Goal: Find specific page/section: Find specific page/section

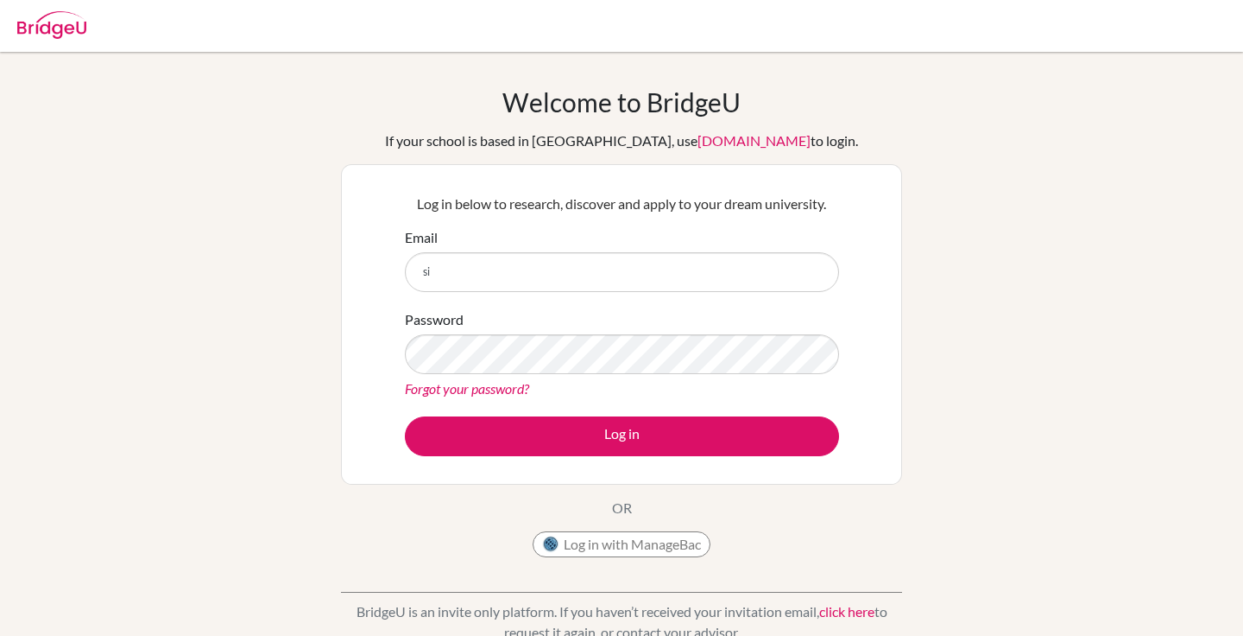
type input "siti.riskya@mis.sch.id"
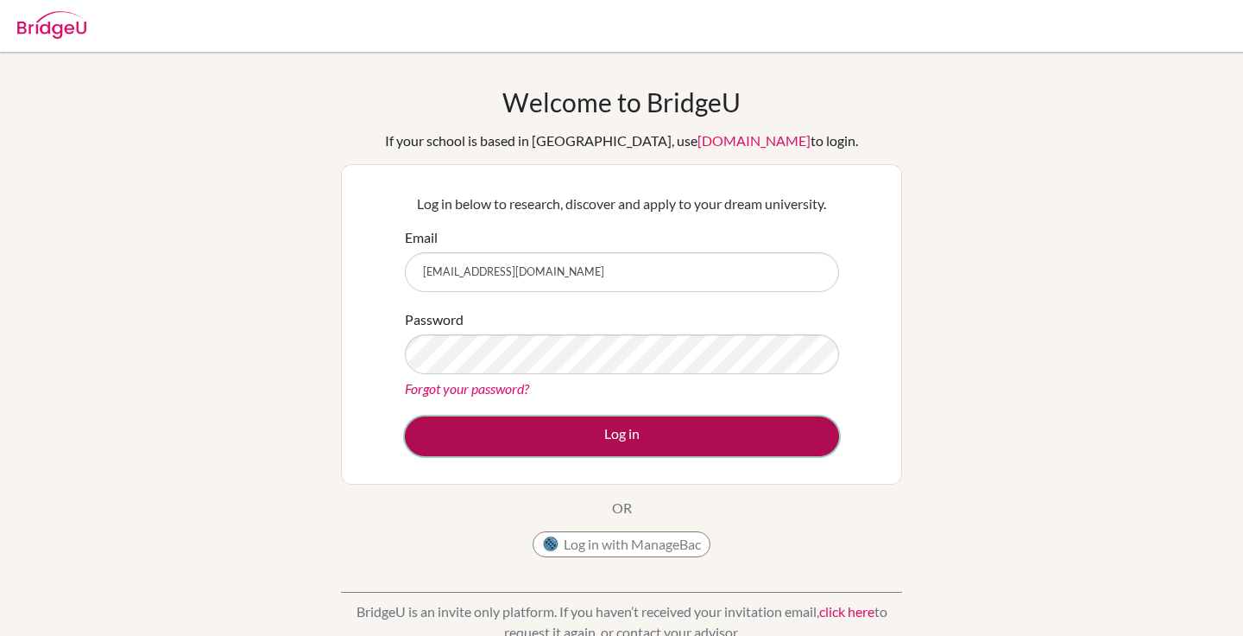
click at [647, 452] on button "Log in" at bounding box center [622, 436] width 434 height 40
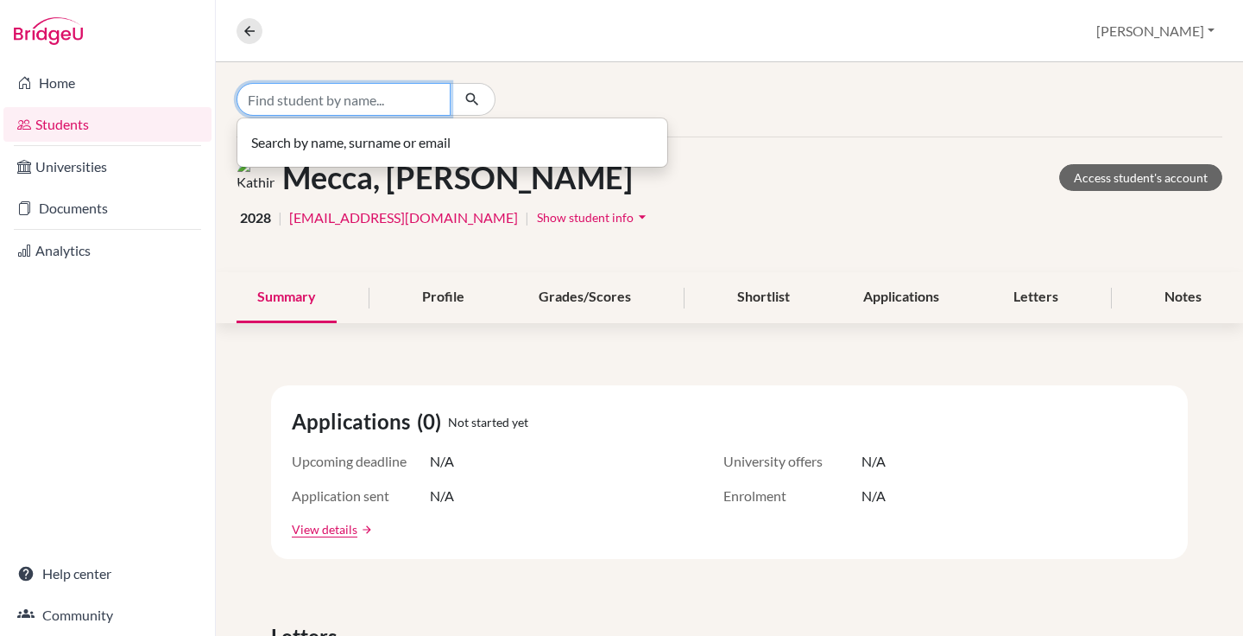
click at [365, 101] on input "Find student by name..." at bounding box center [344, 99] width 214 height 33
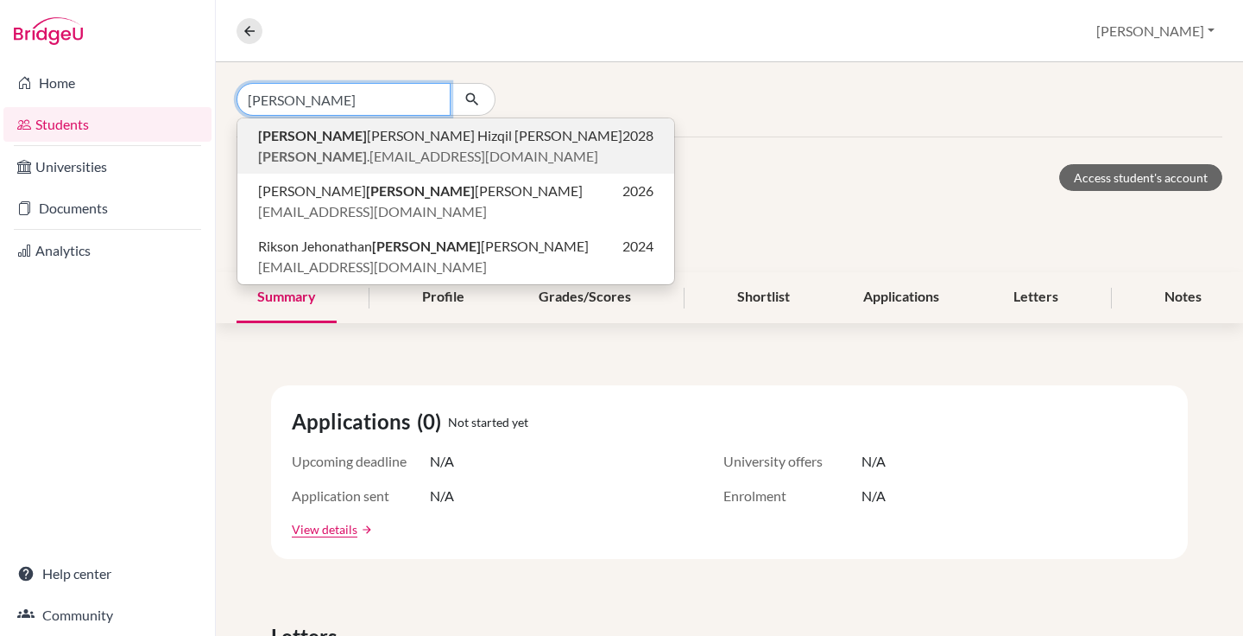
type input "[PERSON_NAME]"
click at [389, 155] on span "[PERSON_NAME] .[EMAIL_ADDRESS][DOMAIN_NAME]" at bounding box center [428, 156] width 340 height 21
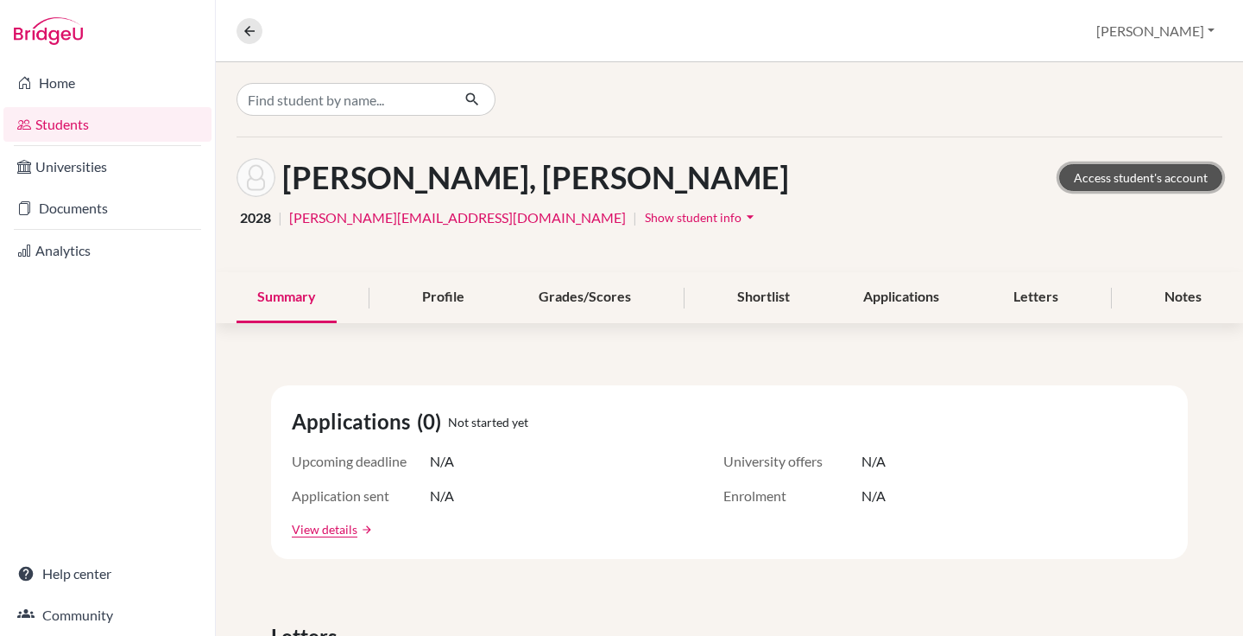
click at [1169, 180] on link "Access student's account" at bounding box center [1141, 177] width 163 height 27
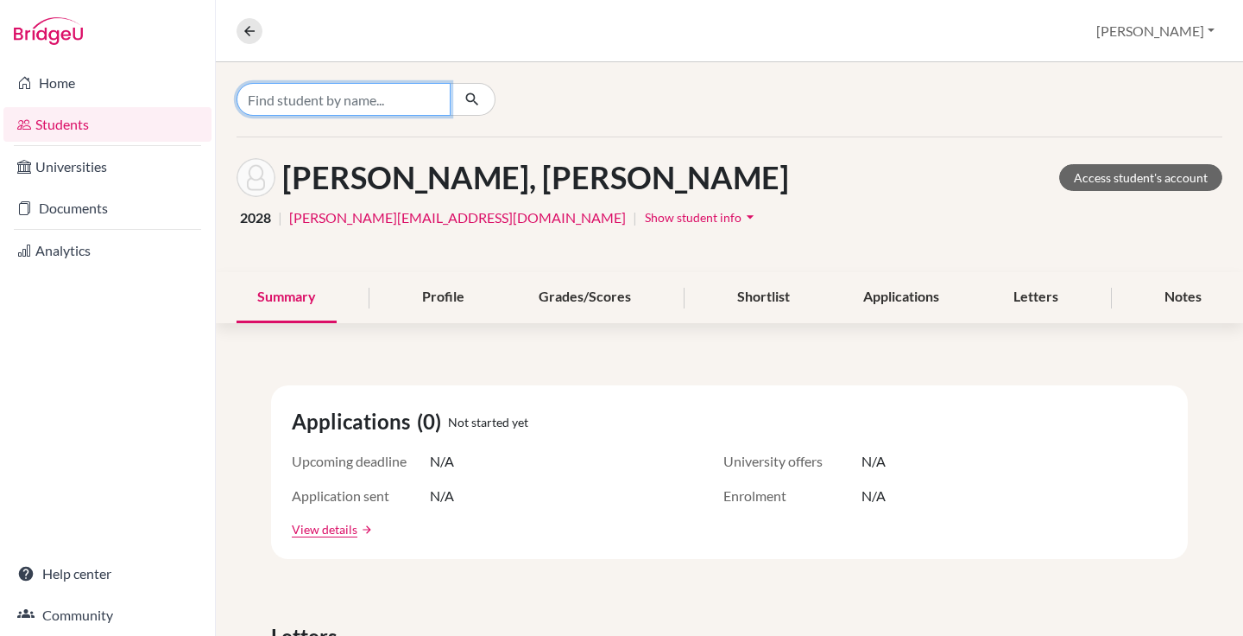
click at [352, 95] on input "Find student by name..." at bounding box center [344, 99] width 214 height 33
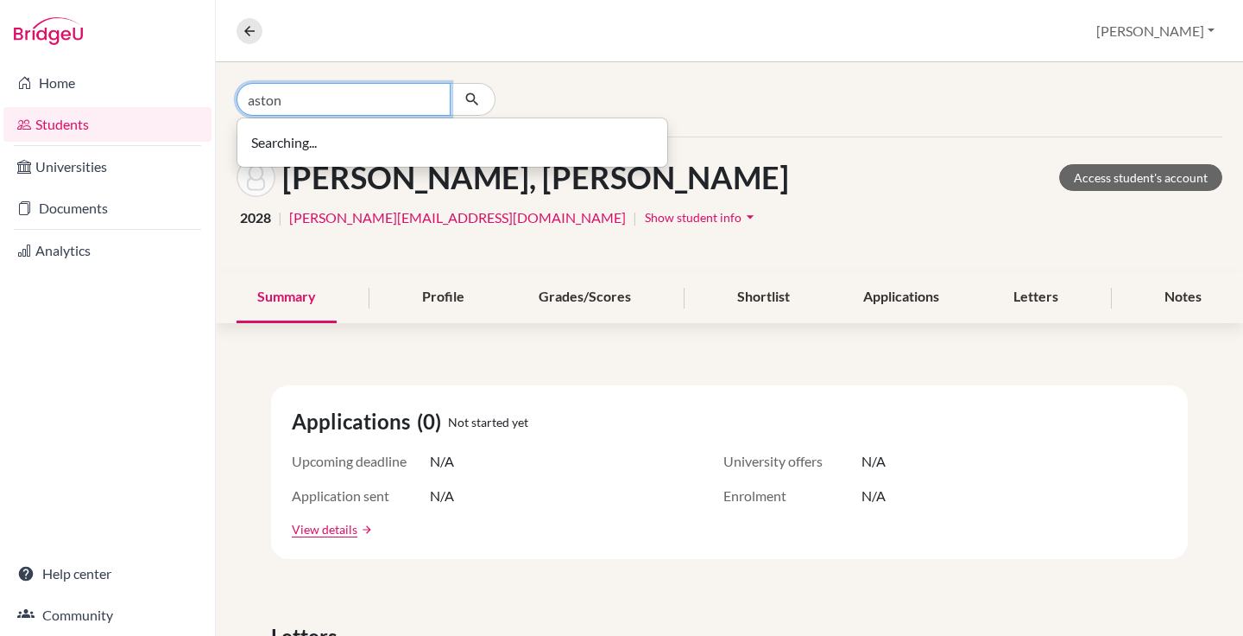
type input "aston"
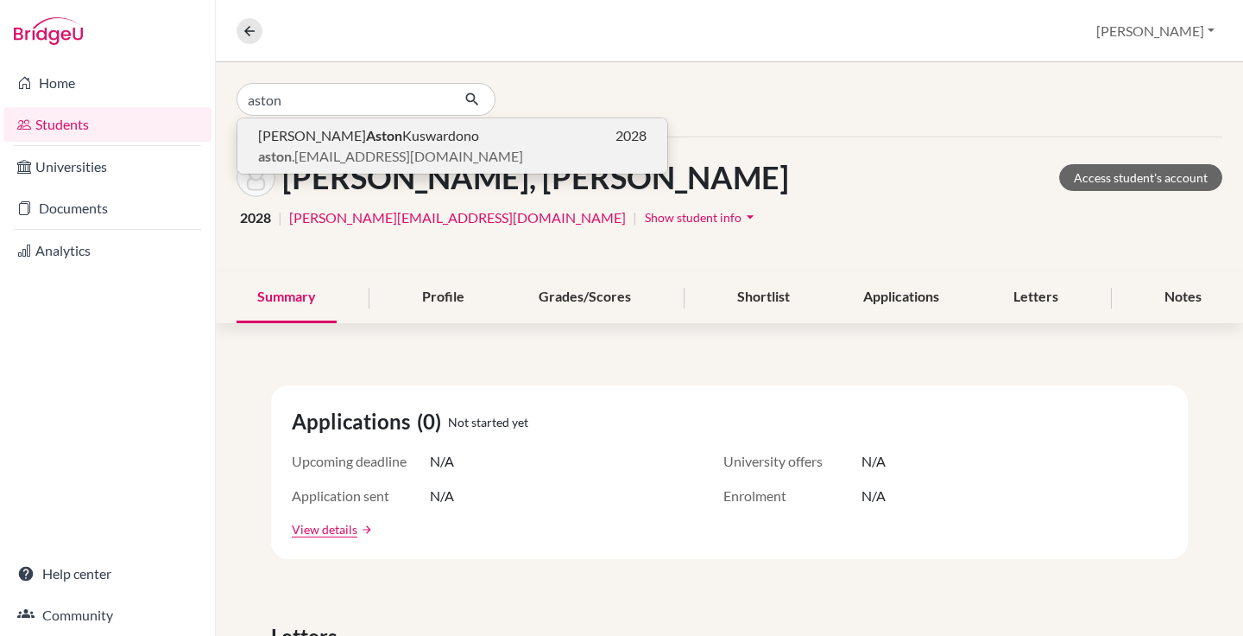
click at [369, 135] on span "Abraham Aston Kuswardono" at bounding box center [368, 135] width 221 height 21
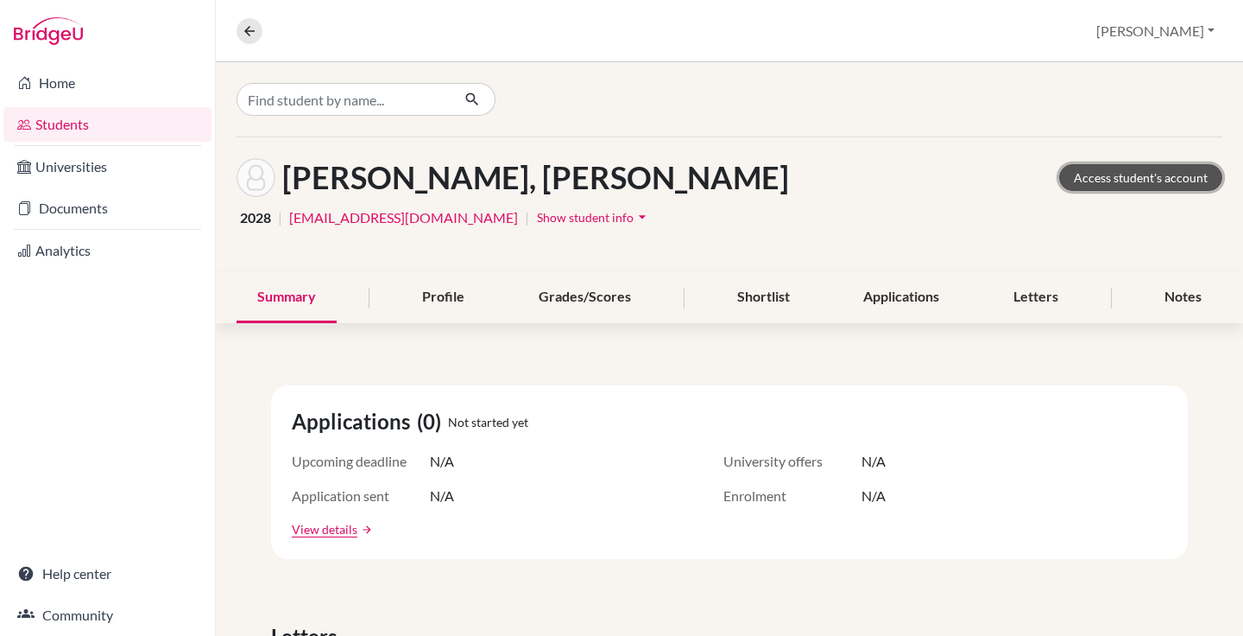
click at [1181, 174] on link "Access student's account" at bounding box center [1141, 177] width 163 height 27
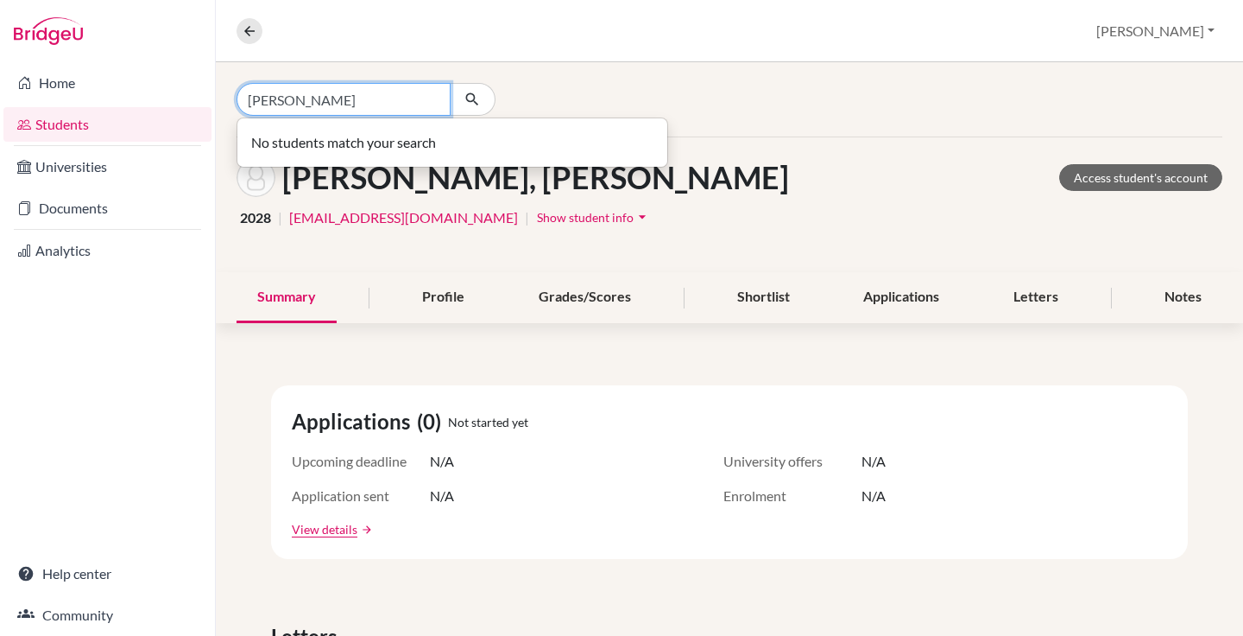
click at [296, 98] on input "alaric azzahidi" at bounding box center [344, 99] width 214 height 33
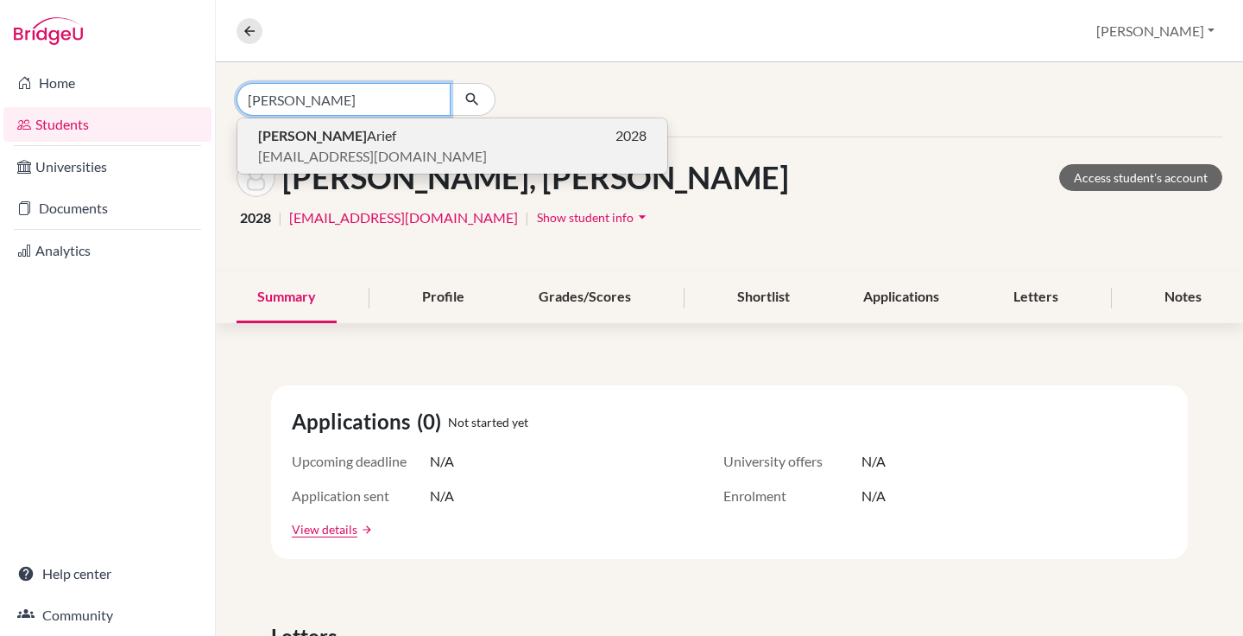
type input "alaric azzahidi"
click at [353, 143] on span "Alaric Azzahidi Arief" at bounding box center [327, 135] width 138 height 21
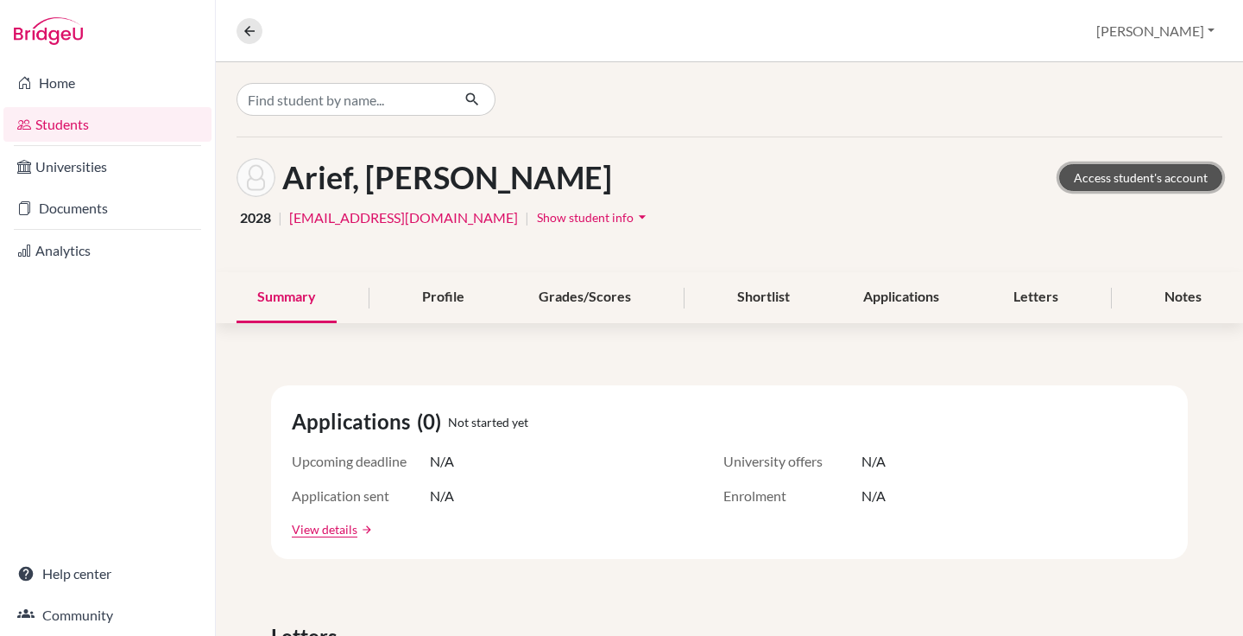
click at [1145, 175] on link "Access student's account" at bounding box center [1141, 177] width 163 height 27
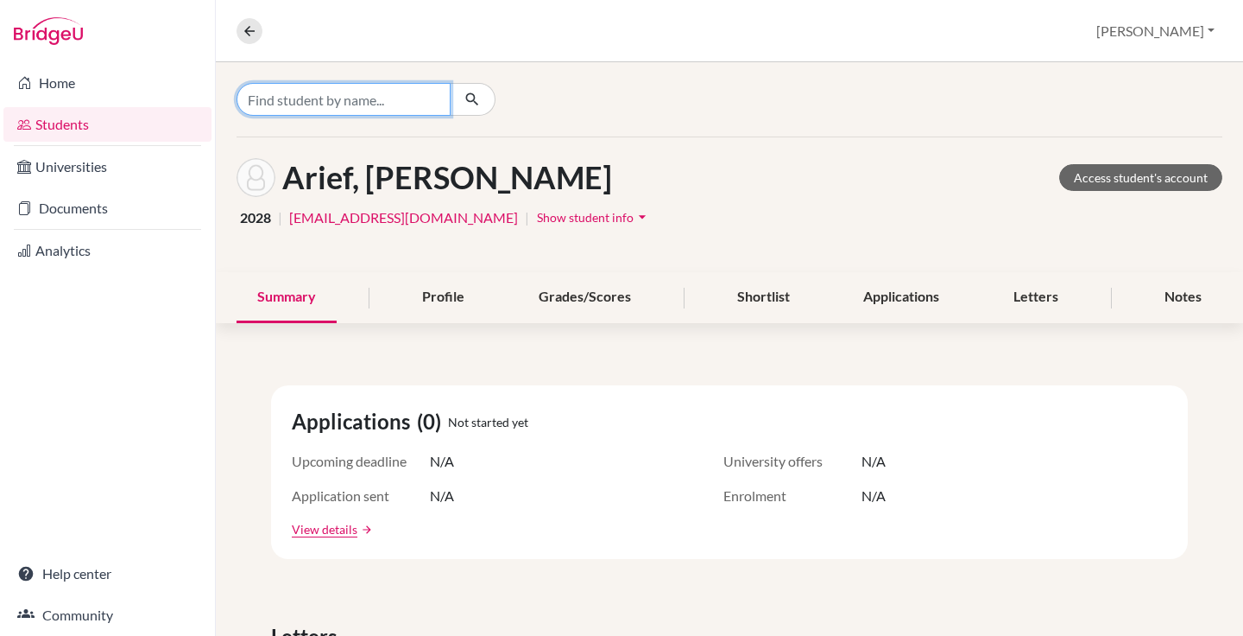
click at [424, 101] on input "Find student by name..." at bounding box center [344, 99] width 214 height 33
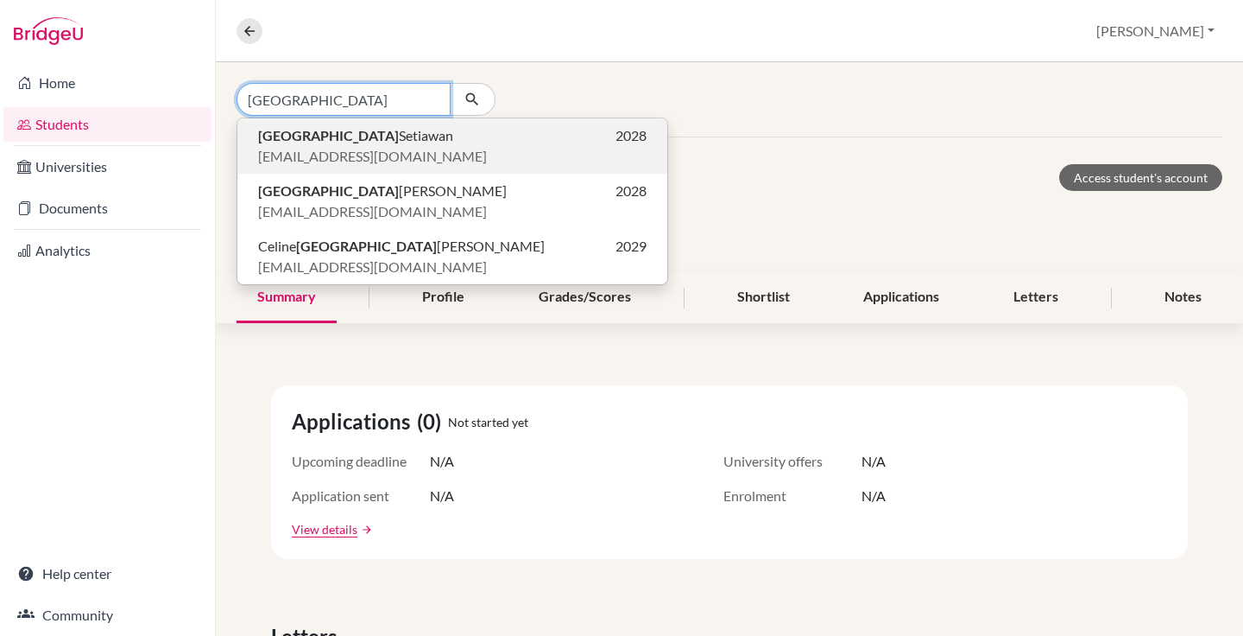
type input "[GEOGRAPHIC_DATA]"
click at [388, 148] on span "[EMAIL_ADDRESS][DOMAIN_NAME]" at bounding box center [372, 156] width 229 height 21
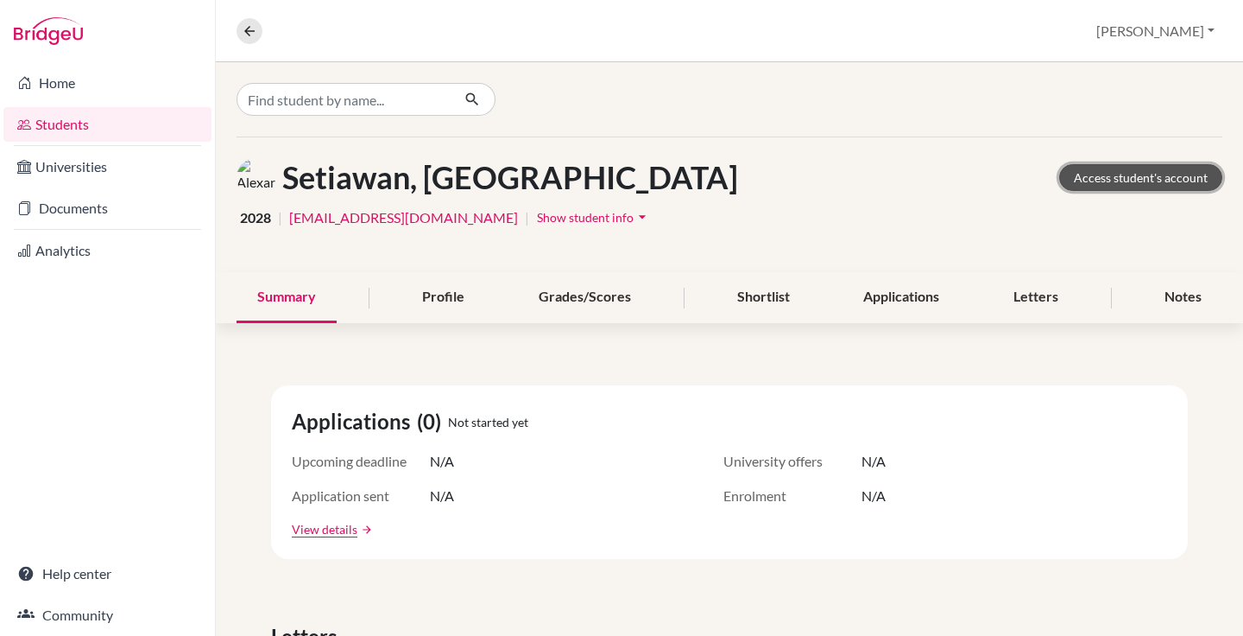
click at [1117, 179] on link "Access student's account" at bounding box center [1141, 177] width 163 height 27
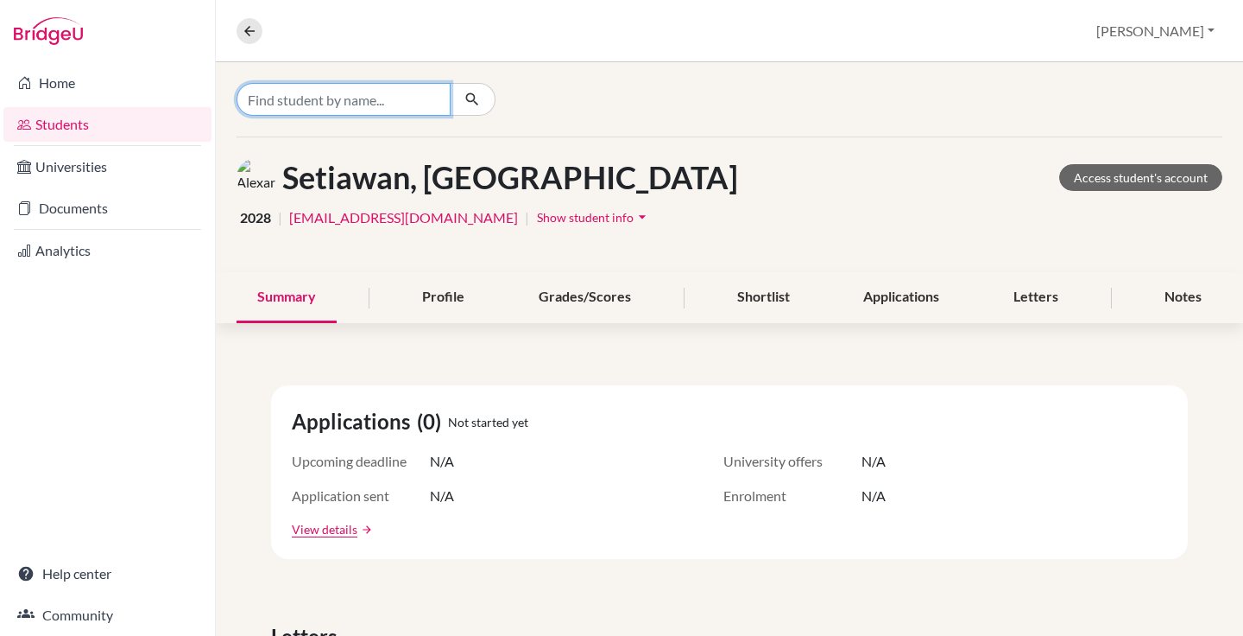
click at [282, 96] on input "Find student by name..." at bounding box center [344, 99] width 214 height 33
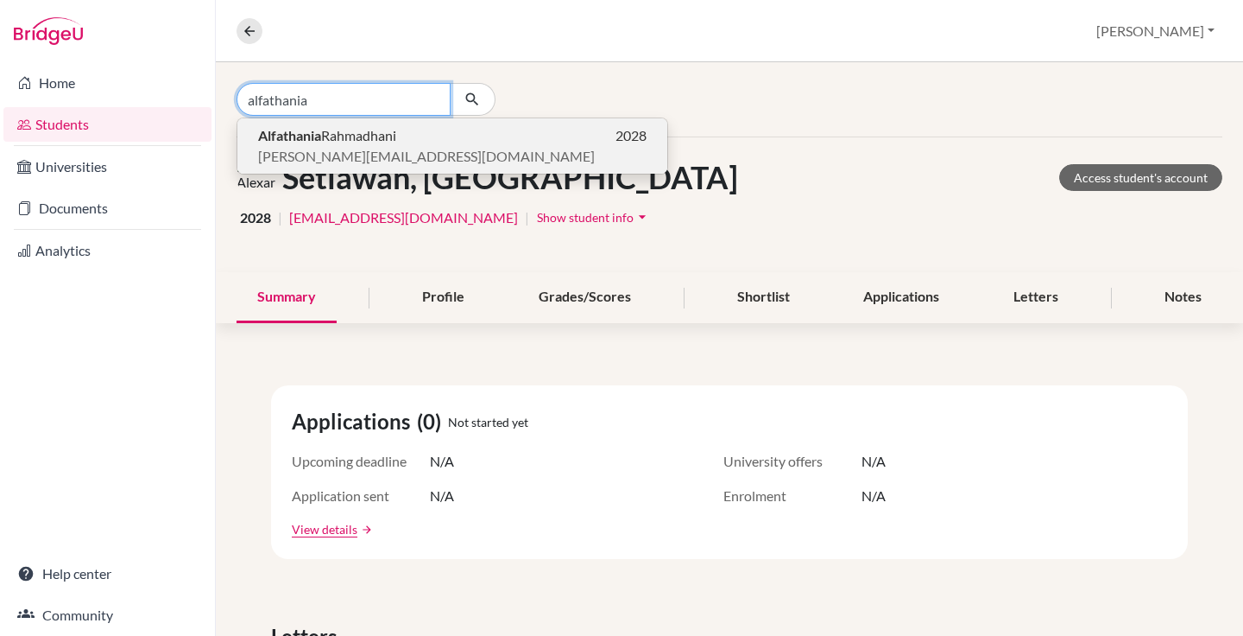
type input "alfathania"
click at [305, 149] on span "thania.2028@mis.sch.id" at bounding box center [426, 156] width 337 height 21
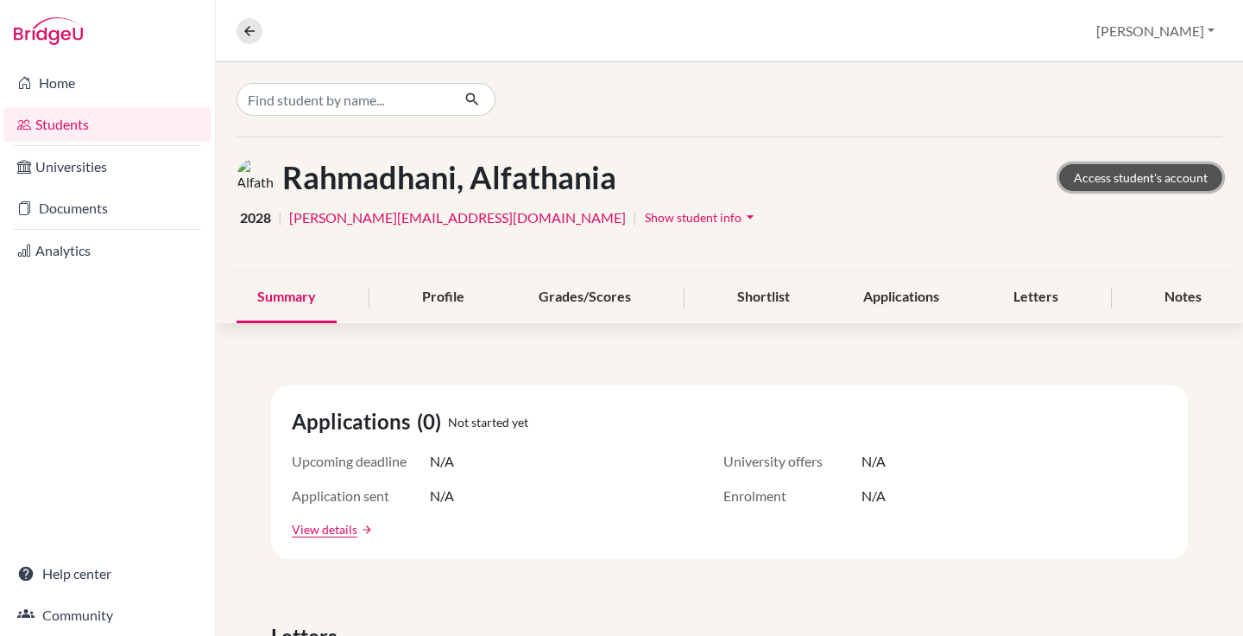
click at [1079, 176] on link "Access student's account" at bounding box center [1141, 177] width 163 height 27
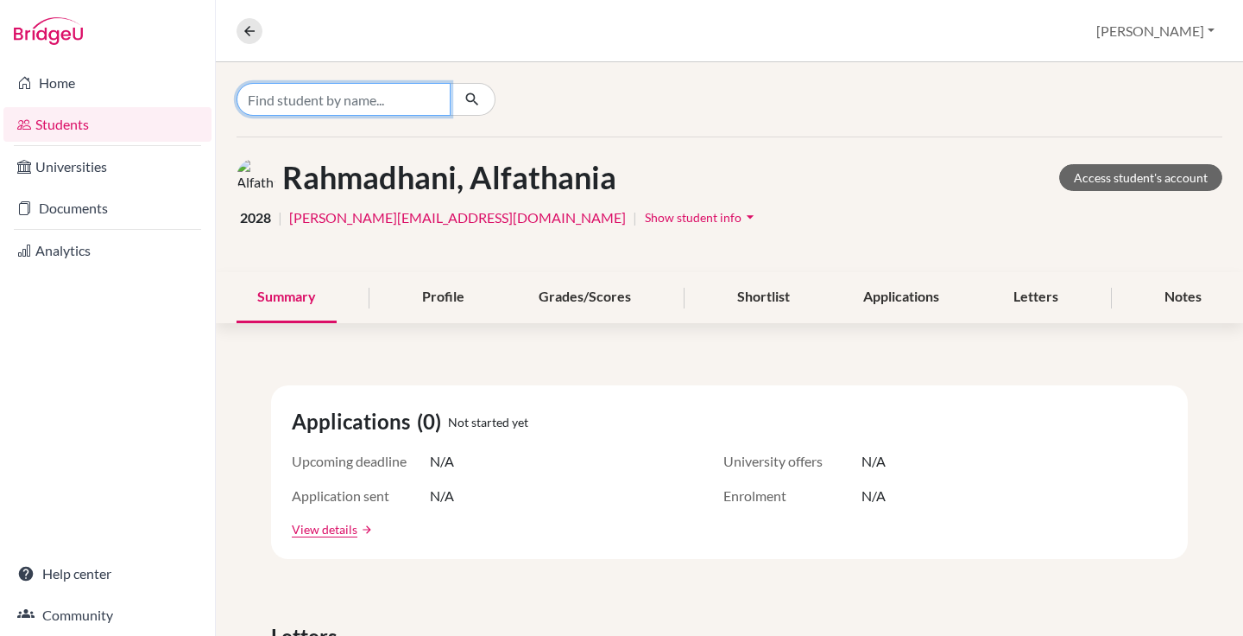
click at [361, 91] on input "Find student by name..." at bounding box center [344, 99] width 214 height 33
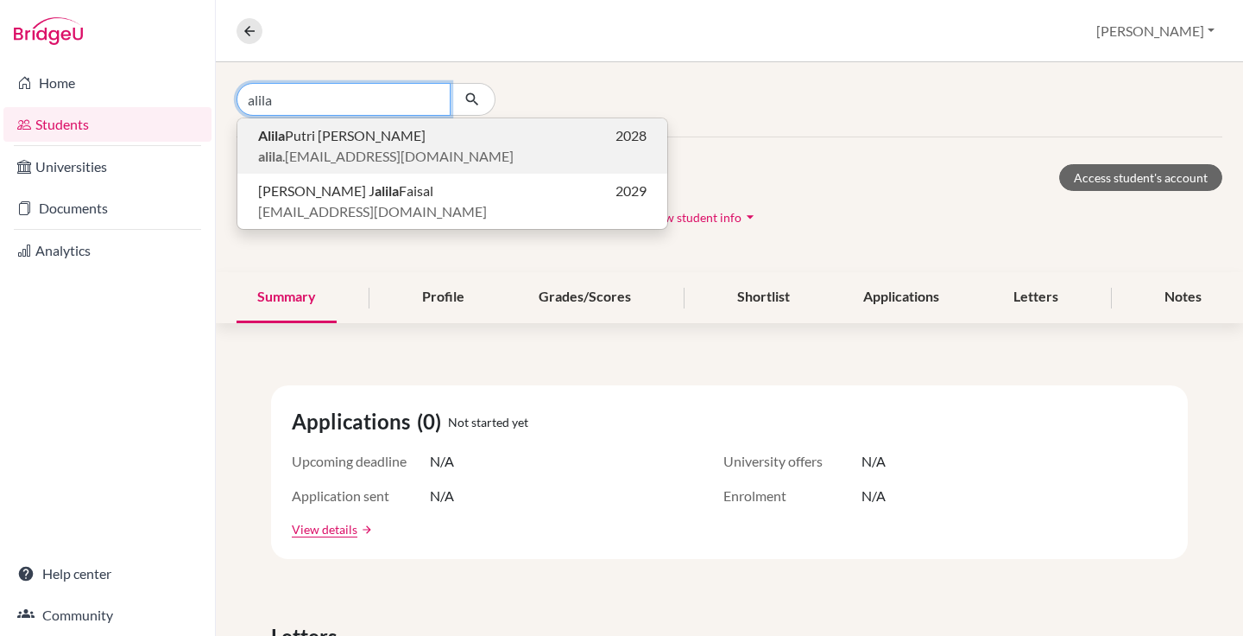
type input "alila"
click at [334, 150] on span "alila .[EMAIL_ADDRESS][DOMAIN_NAME]" at bounding box center [386, 156] width 256 height 21
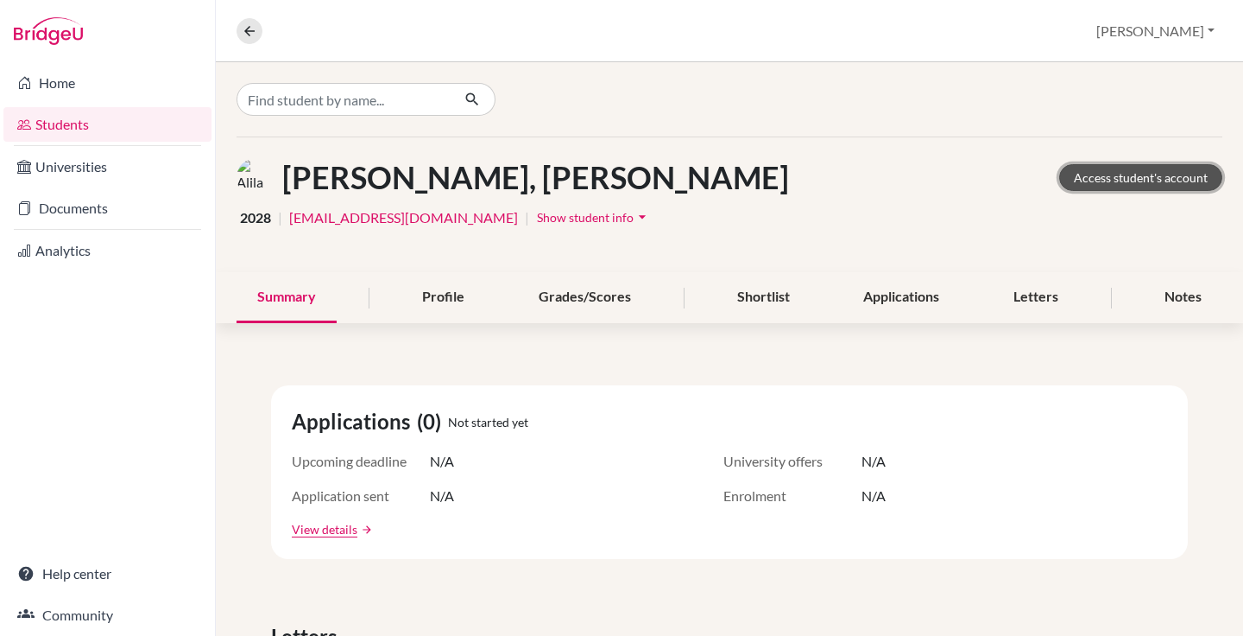
click at [1122, 187] on link "Access student's account" at bounding box center [1141, 177] width 163 height 27
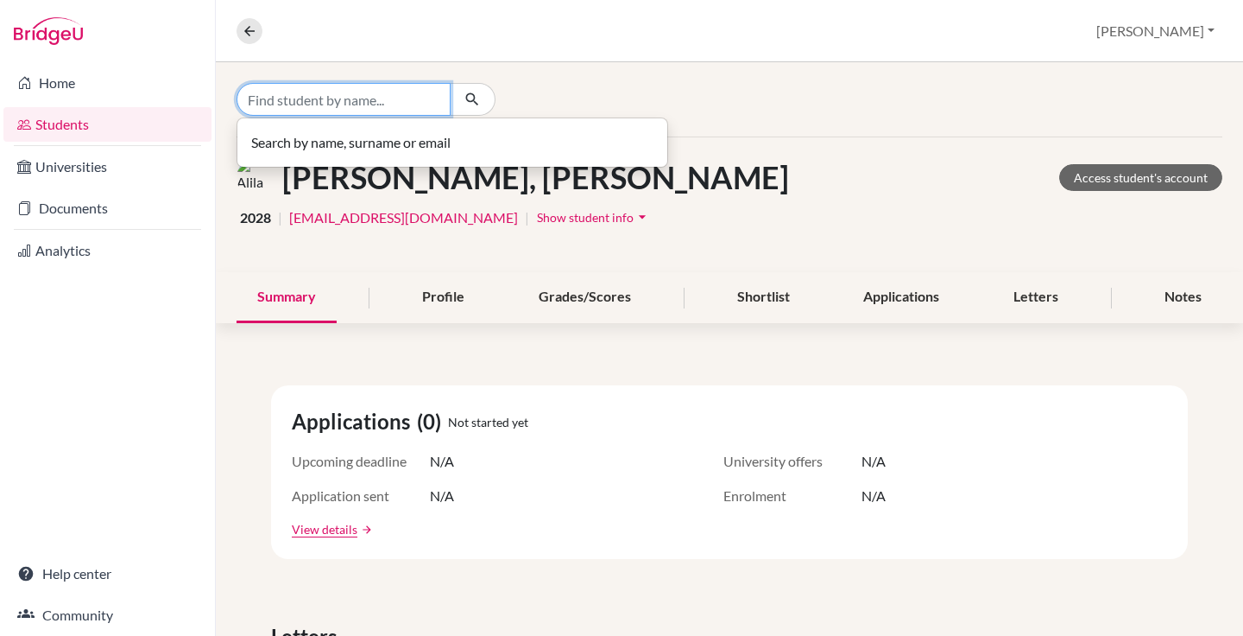
click at [326, 92] on input "Find student by name..." at bounding box center [344, 99] width 214 height 33
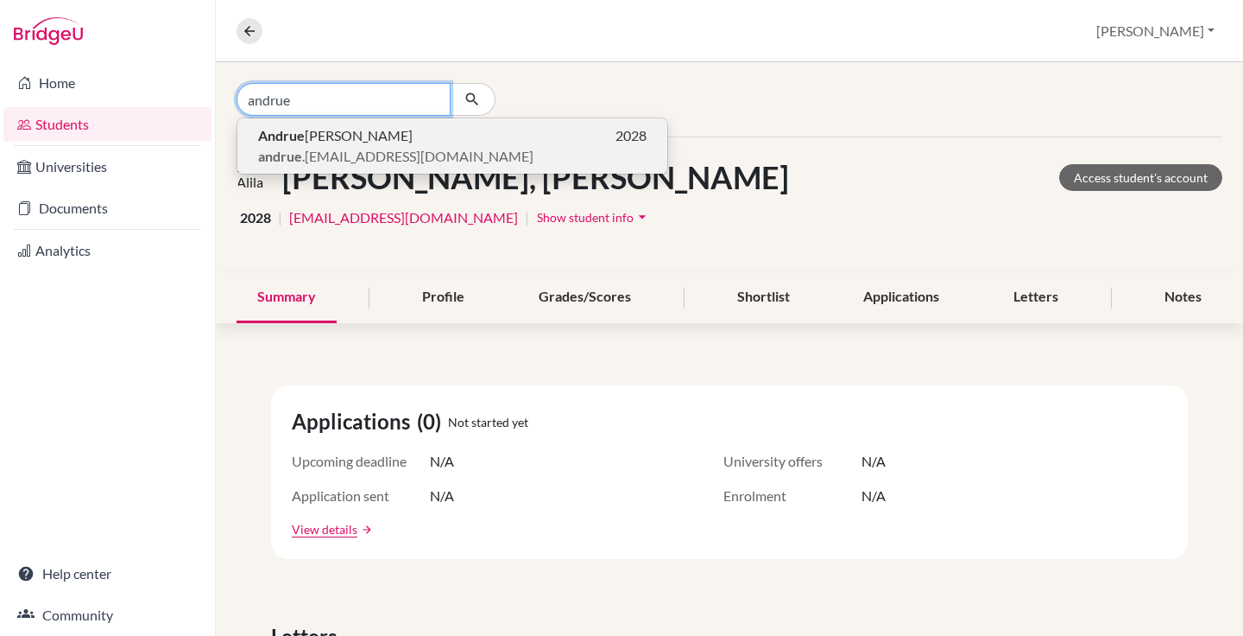
type input "andrue"
click at [356, 139] on span "Andrue [PERSON_NAME]" at bounding box center [335, 135] width 155 height 21
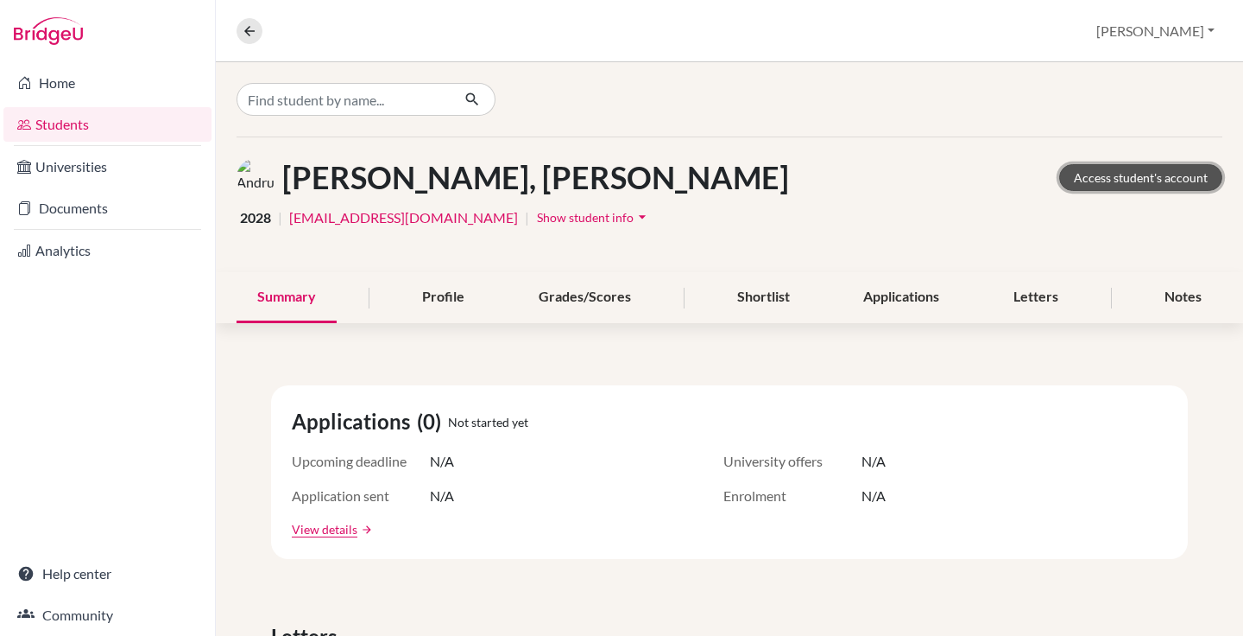
click at [1123, 169] on link "Access student's account" at bounding box center [1141, 177] width 163 height 27
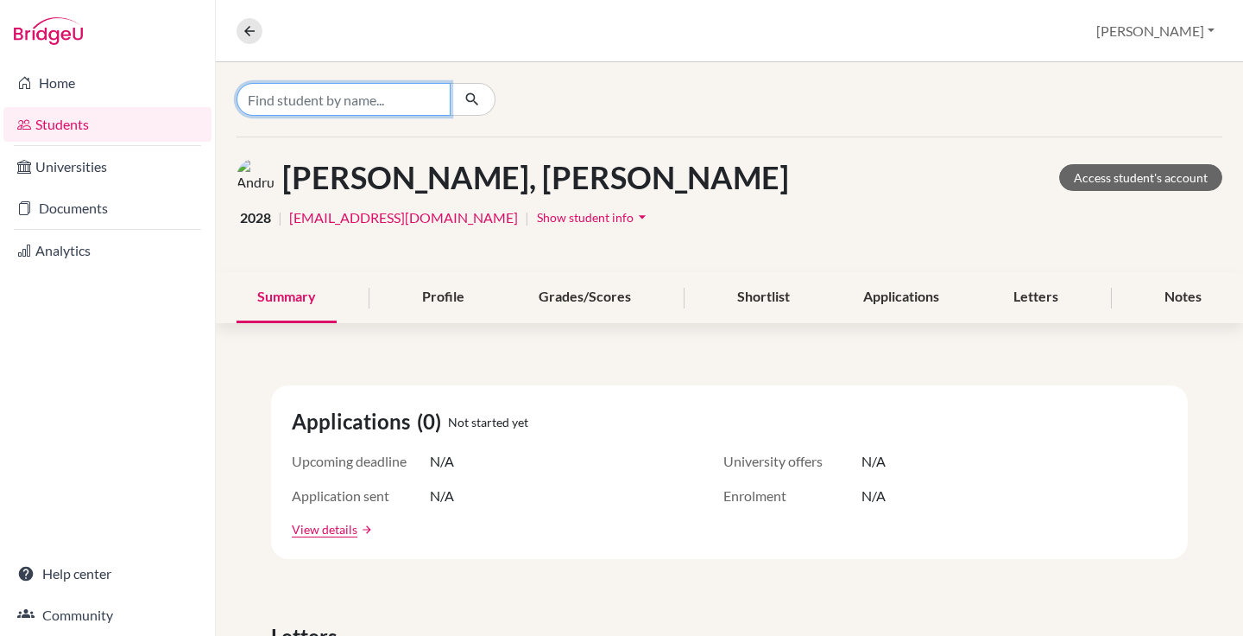
click at [382, 87] on input "Find student by name..." at bounding box center [344, 99] width 214 height 33
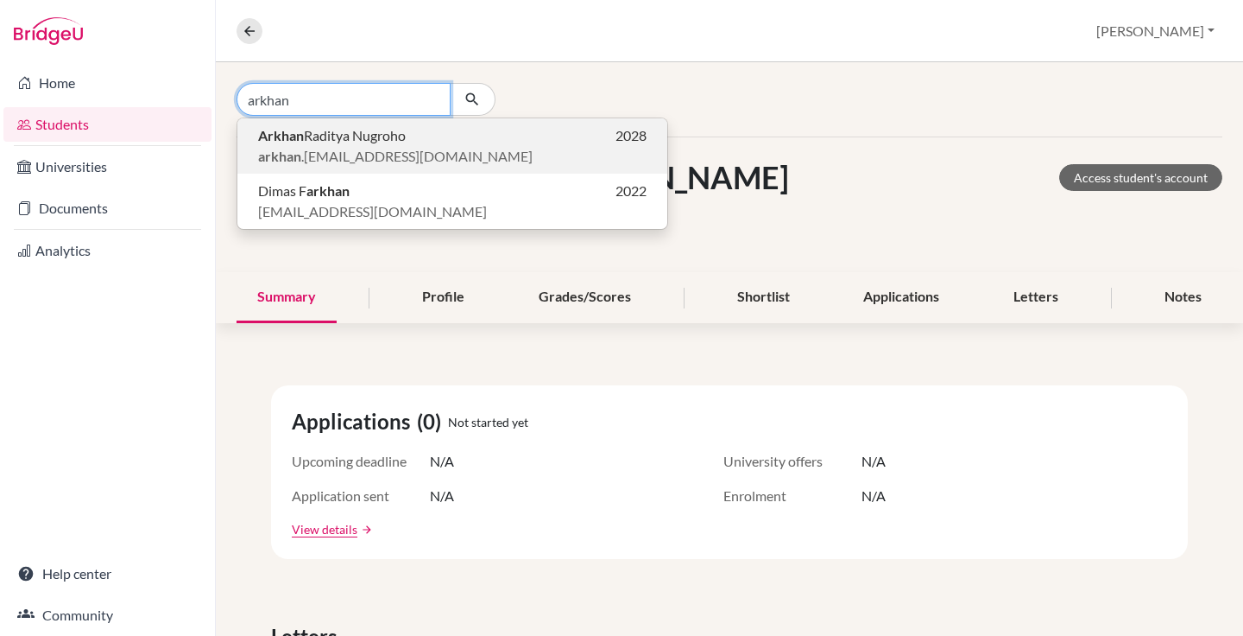
type input "arkhan"
click at [395, 129] on span "Arkhan Raditya Nugroho" at bounding box center [332, 135] width 148 height 21
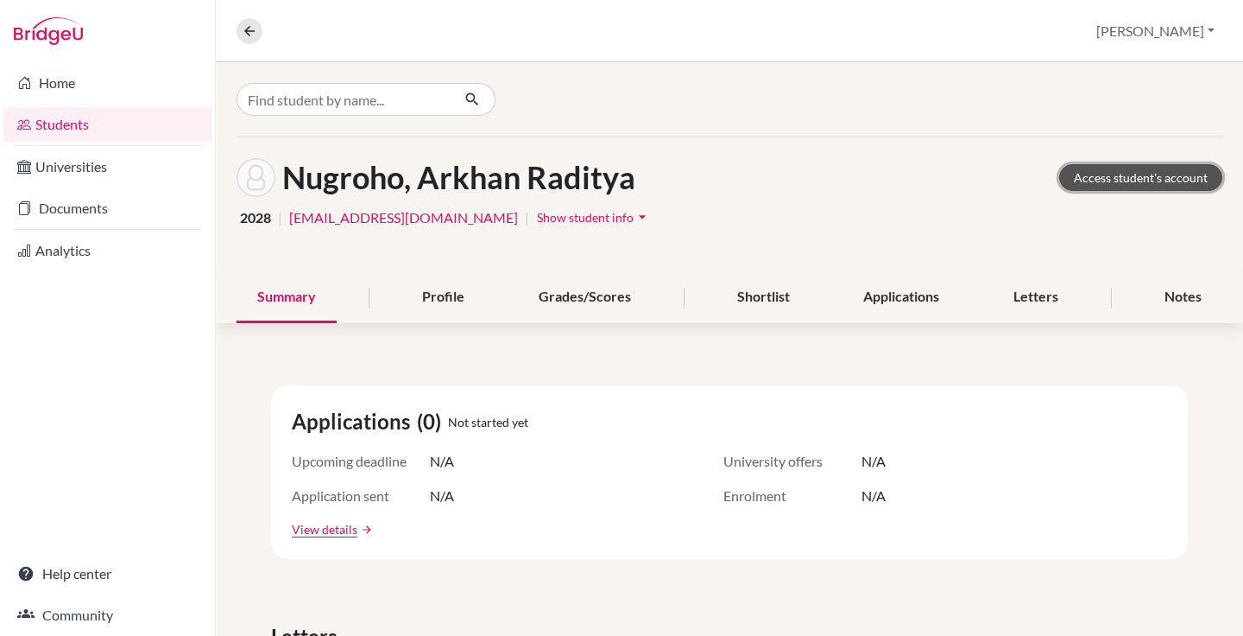
click at [1129, 187] on link "Access student's account" at bounding box center [1141, 177] width 163 height 27
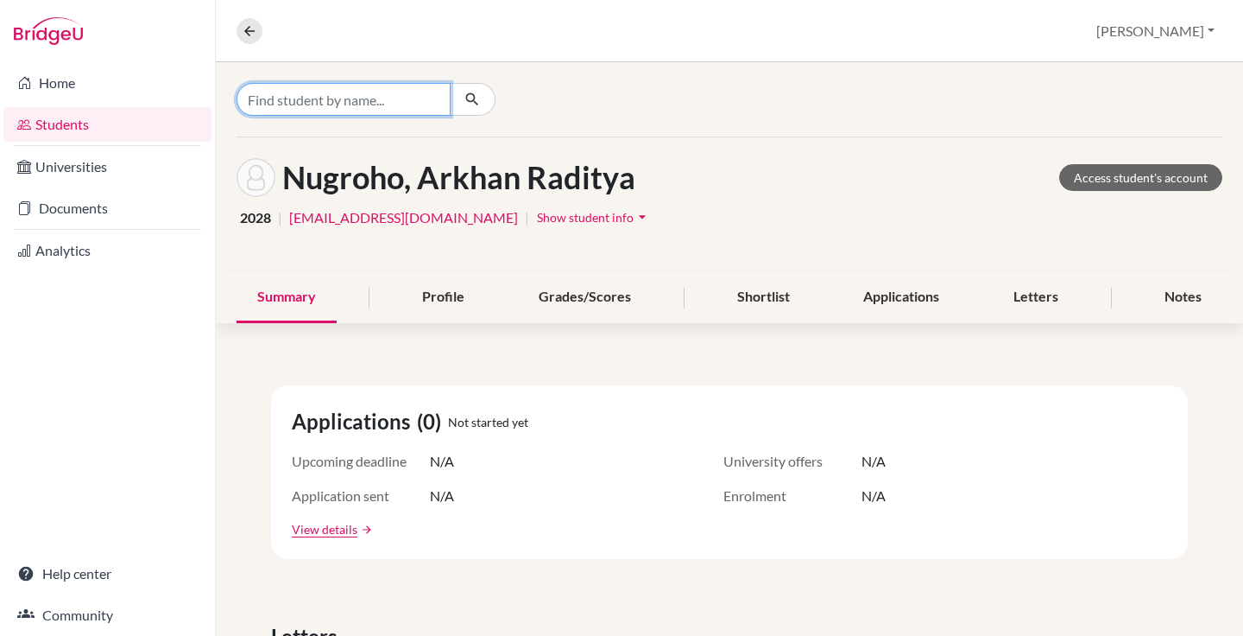
click at [359, 101] on input "Find student by name..." at bounding box center [344, 99] width 214 height 33
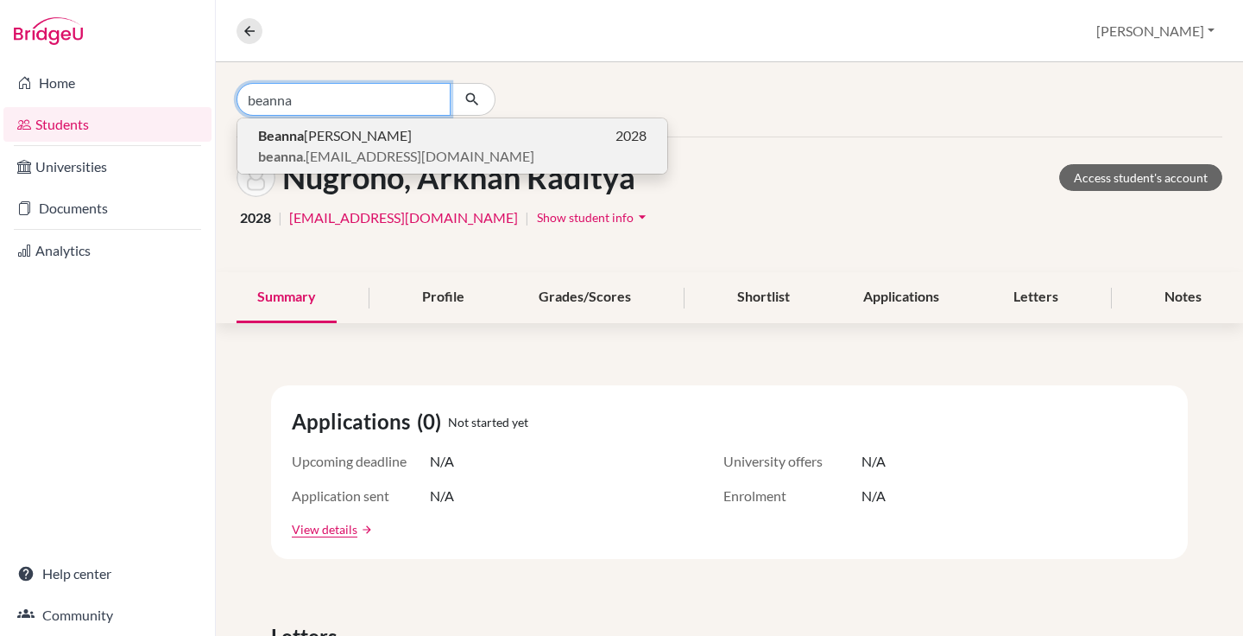
type input "beanna"
click at [364, 134] on span "Beanna Amora Delita" at bounding box center [335, 135] width 154 height 21
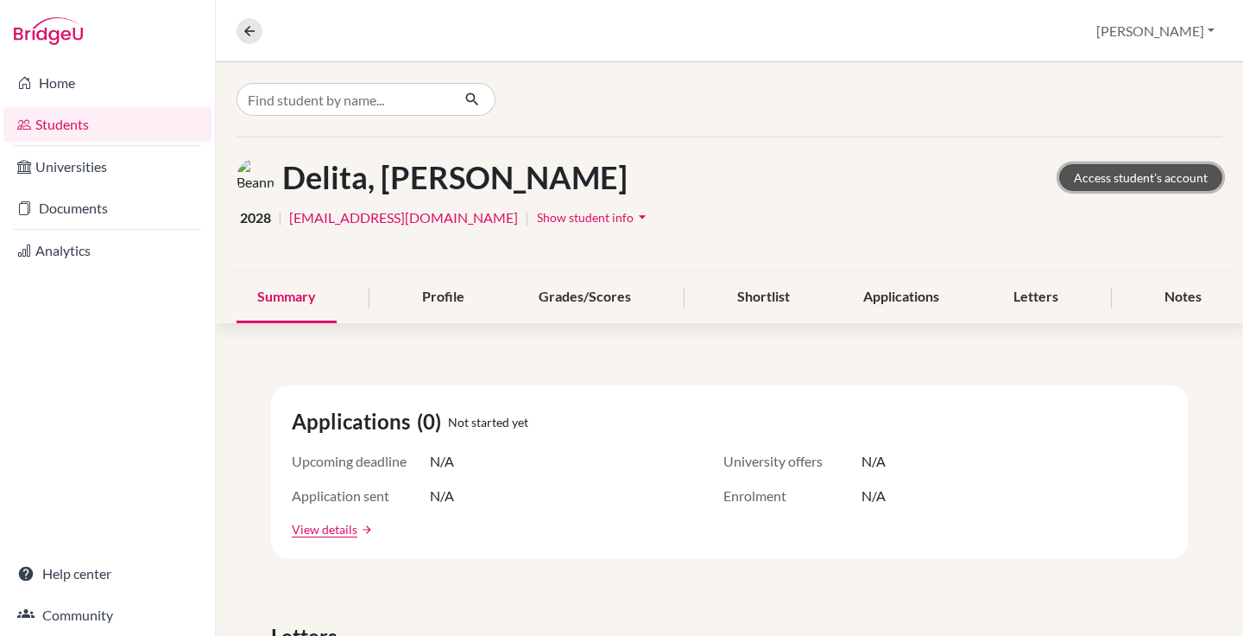
click at [1091, 168] on link "Access student's account" at bounding box center [1141, 177] width 163 height 27
